Goal: Information Seeking & Learning: Check status

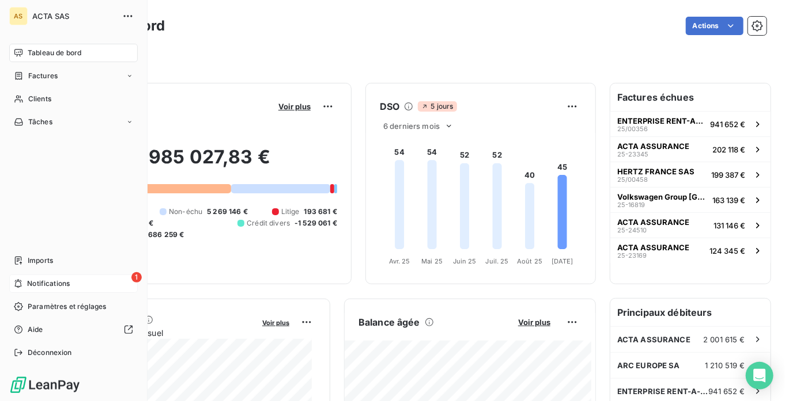
click at [62, 285] on span "Notifications" at bounding box center [48, 284] width 43 height 10
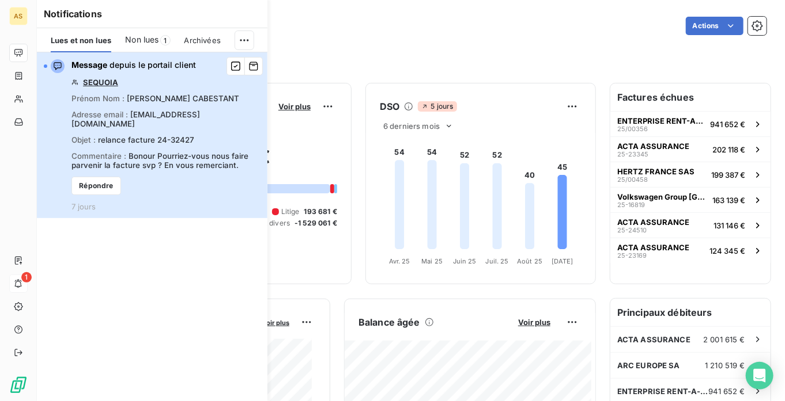
click at [151, 120] on div "Message depuis le portail client SEQUOIA Prénom Nom : [PERSON_NAME] Adresse ema…" at bounding box center [165, 135] width 189 height 152
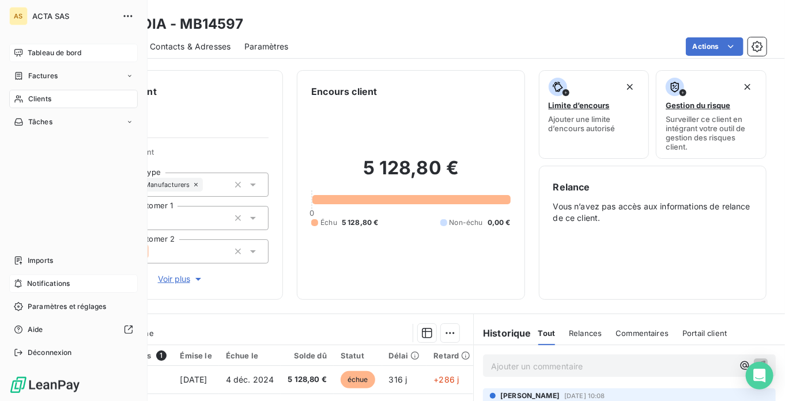
click at [28, 52] on span "Tableau de bord" at bounding box center [55, 53] width 54 height 10
